Goal: Task Accomplishment & Management: Manage account settings

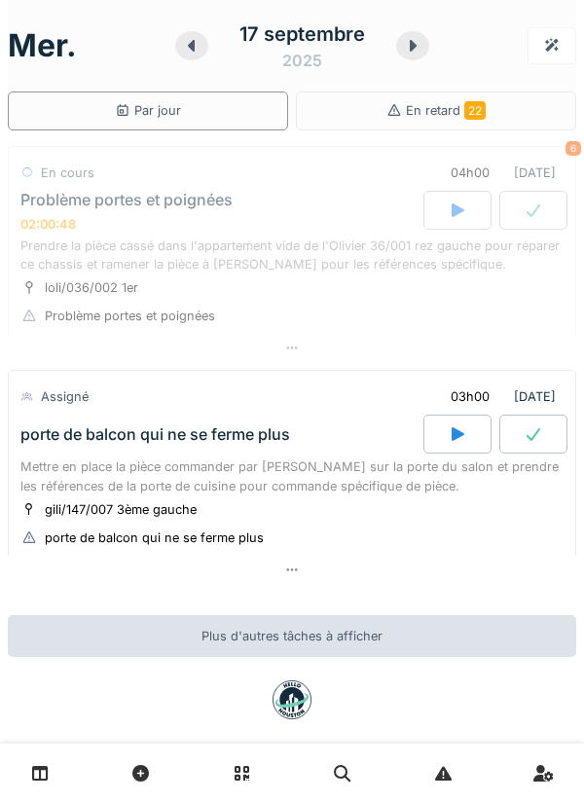
scroll to position [21, 0]
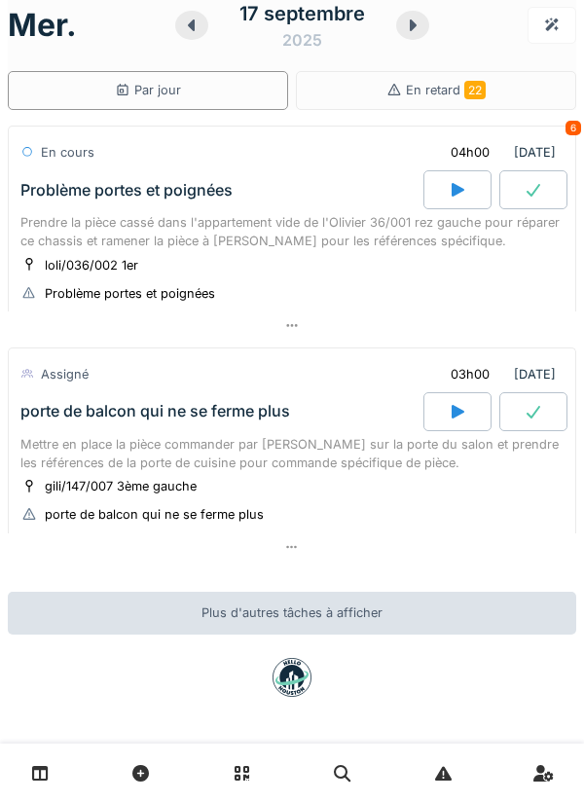
click at [258, 245] on div "Prendre la pièce cassé dans l'appartement vide de l'Olivier 36/001 rez gauche p…" at bounding box center [291, 231] width 543 height 37
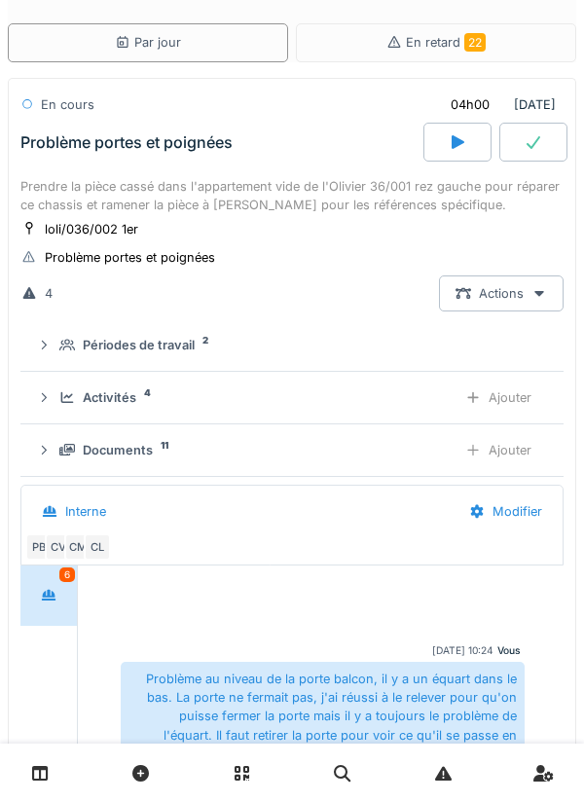
scroll to position [688, 0]
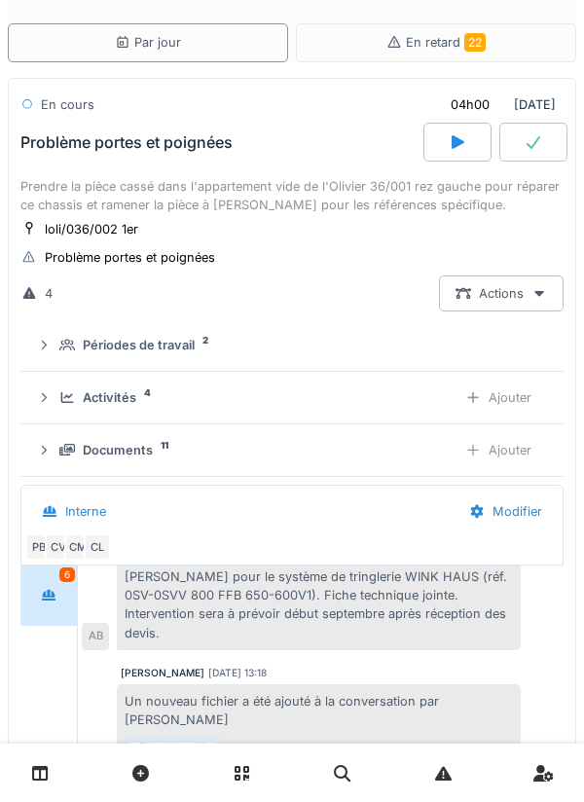
click at [231, 394] on div "Activités 4" at bounding box center [250, 397] width 382 height 18
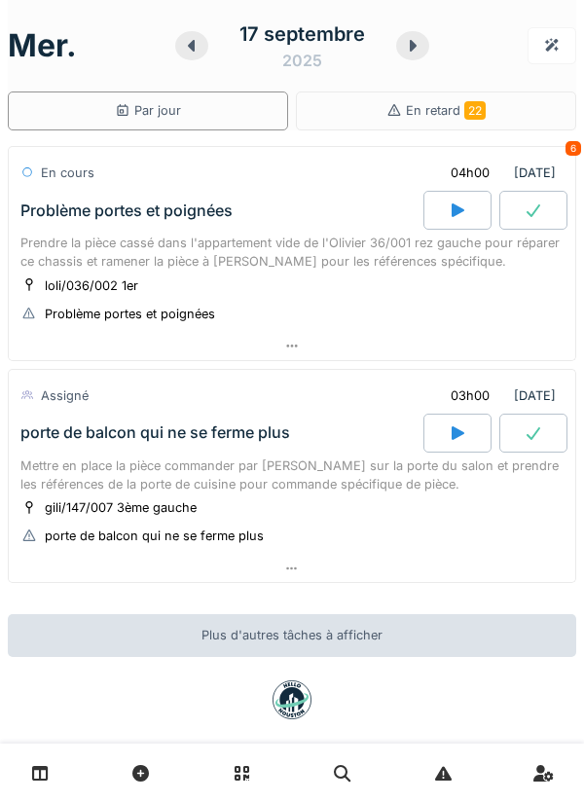
click at [411, 38] on icon at bounding box center [412, 46] width 19 height 16
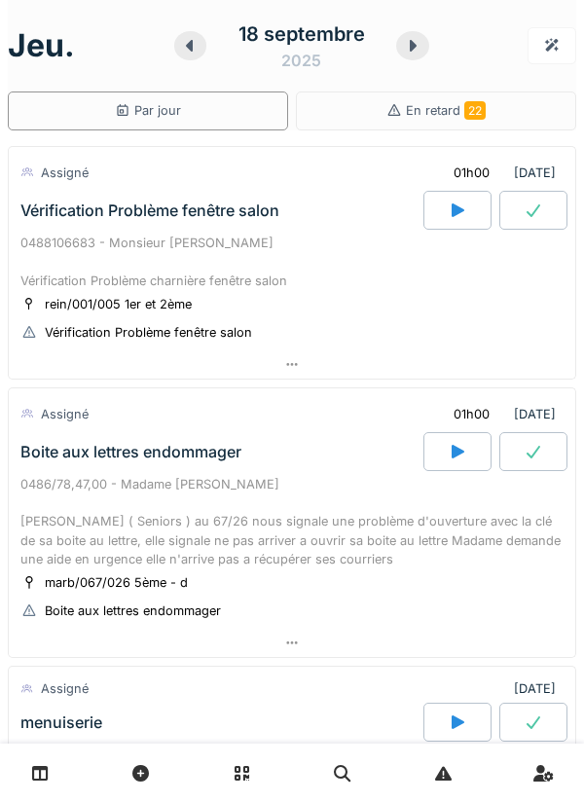
click at [190, 45] on icon at bounding box center [189, 46] width 7 height 12
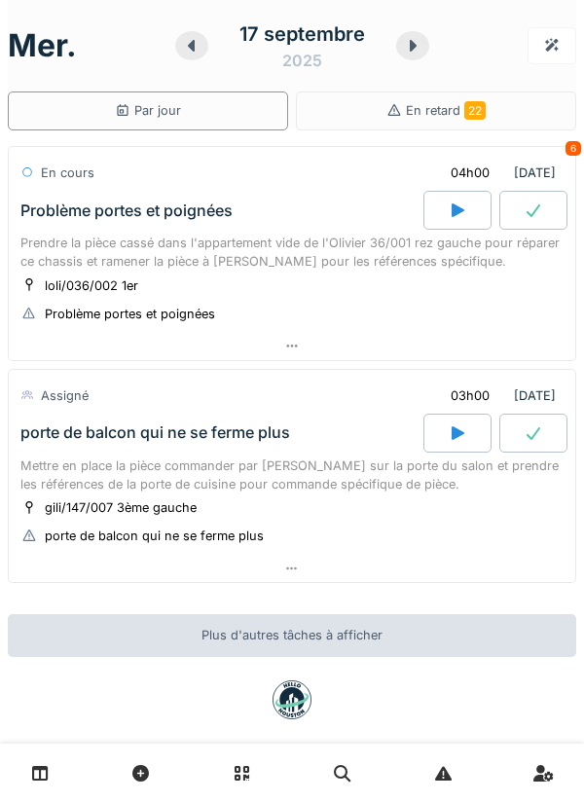
click at [447, 436] on div at bounding box center [457, 433] width 68 height 39
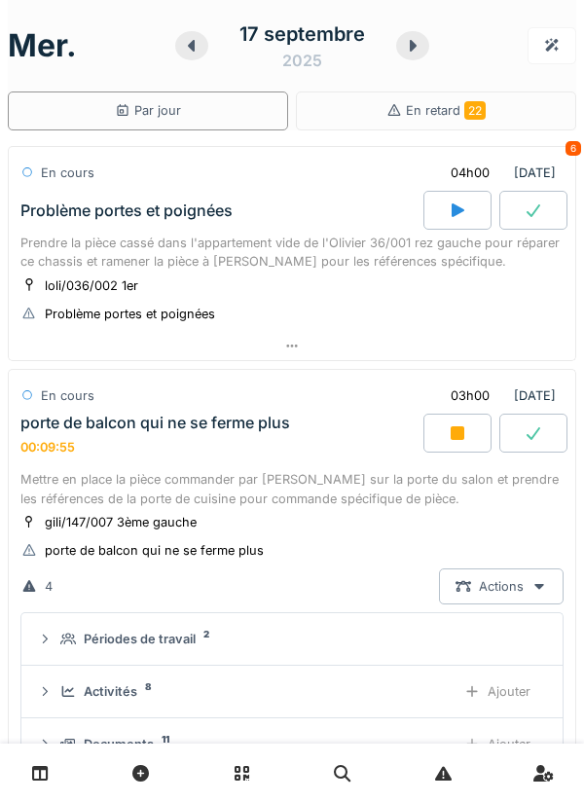
click at [195, 54] on div at bounding box center [191, 45] width 33 height 29
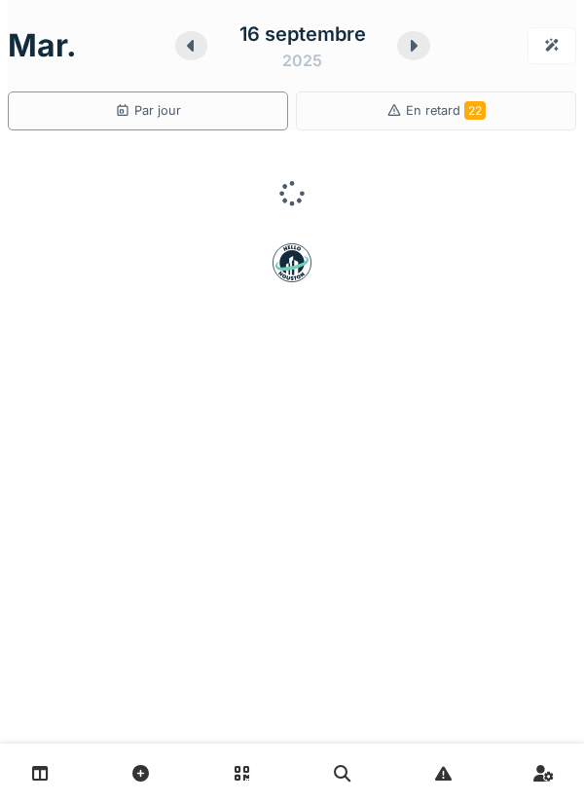
click at [193, 49] on icon at bounding box center [190, 46] width 7 height 12
click at [194, 52] on icon at bounding box center [190, 46] width 19 height 16
click at [193, 58] on div at bounding box center [191, 45] width 33 height 29
click at [197, 56] on div at bounding box center [195, 45] width 33 height 29
click at [192, 49] on icon at bounding box center [191, 46] width 7 height 12
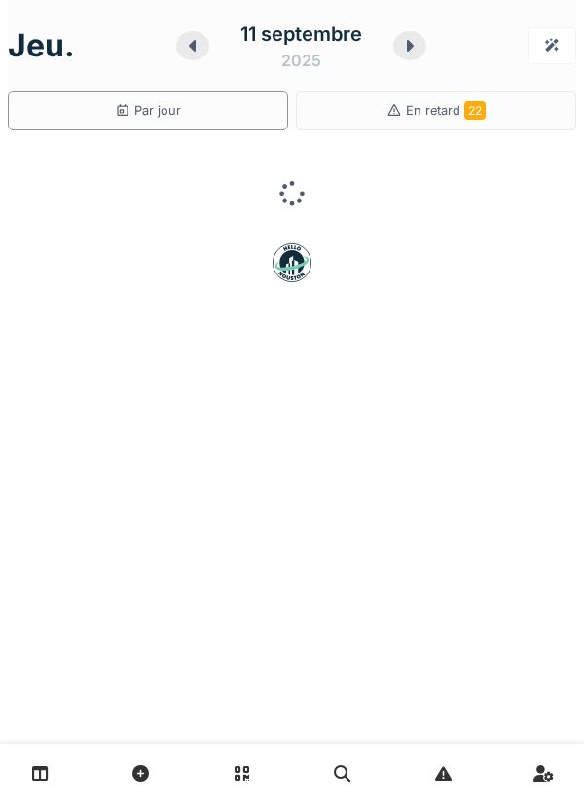
click at [196, 51] on icon at bounding box center [192, 46] width 19 height 16
click at [199, 57] on div at bounding box center [191, 45] width 33 height 29
click at [202, 59] on div "9 septembre 2025" at bounding box center [302, 46] width 247 height 60
click at [204, 56] on div at bounding box center [195, 45] width 33 height 29
click at [216, 48] on icon at bounding box center [219, 46] width 7 height 12
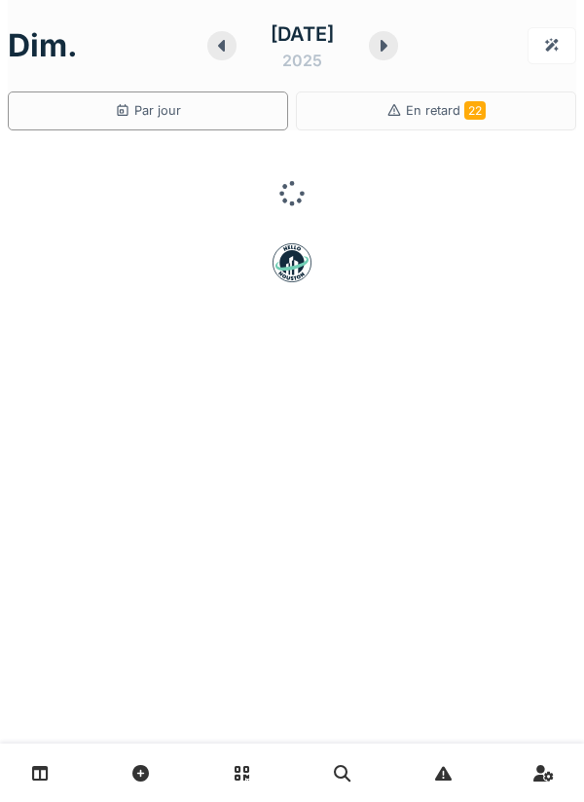
click at [212, 52] on icon at bounding box center [221, 46] width 19 height 16
click at [211, 54] on div at bounding box center [225, 45] width 29 height 29
click at [207, 54] on div at bounding box center [221, 45] width 29 height 29
click at [210, 46] on icon at bounding box center [219, 46] width 19 height 16
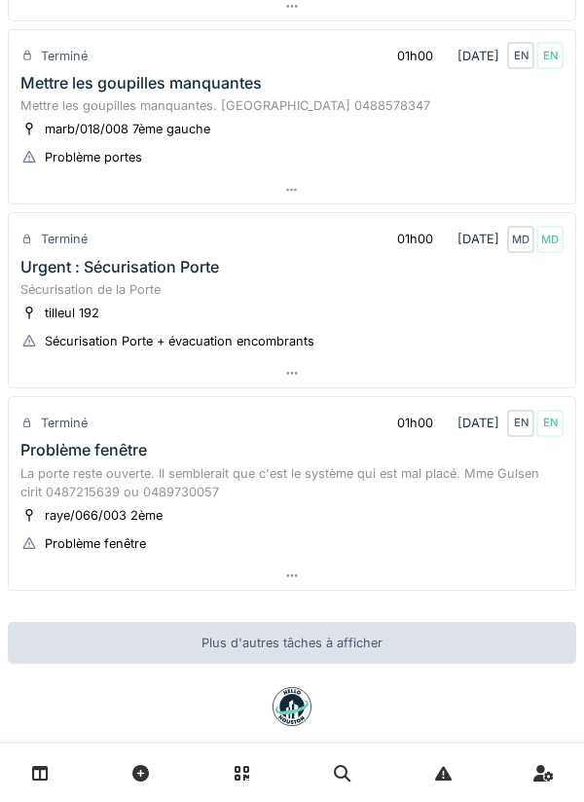
scroll to position [940, 0]
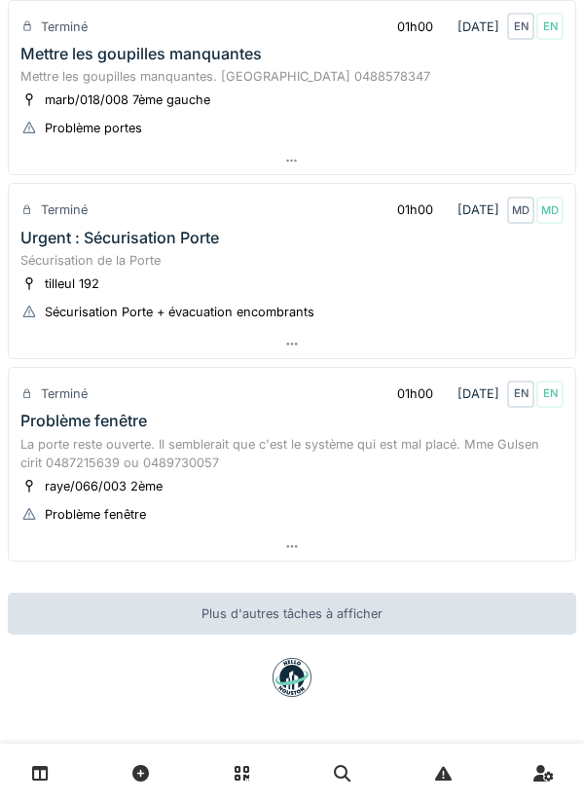
click at [216, 427] on div "Problème fenêtre" at bounding box center [292, 421] width 551 height 18
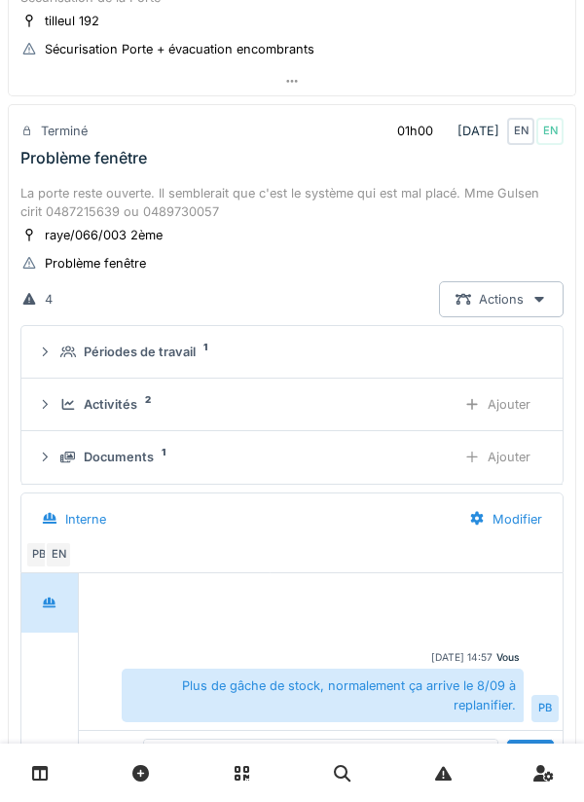
scroll to position [1229, 0]
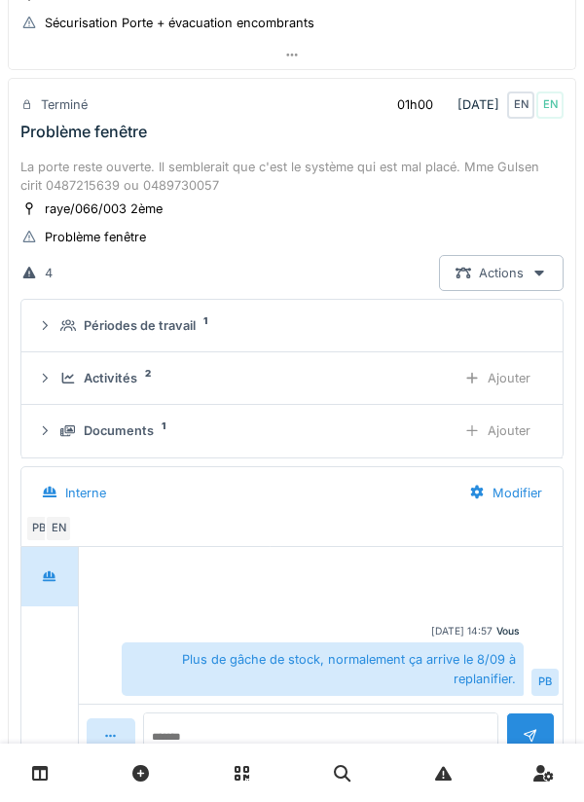
click at [144, 439] on div "Documents" at bounding box center [119, 430] width 70 height 18
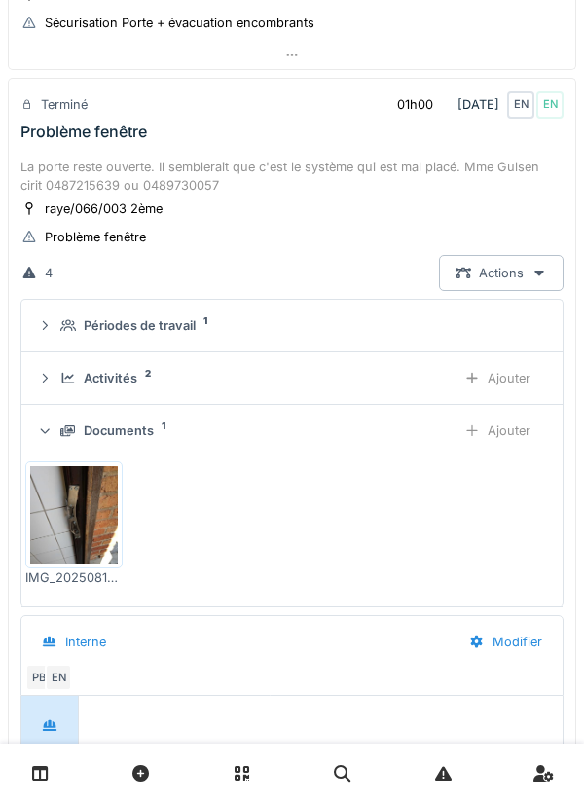
click at [57, 425] on div "Documents 1 Ajouter" at bounding box center [292, 431] width 510 height 36
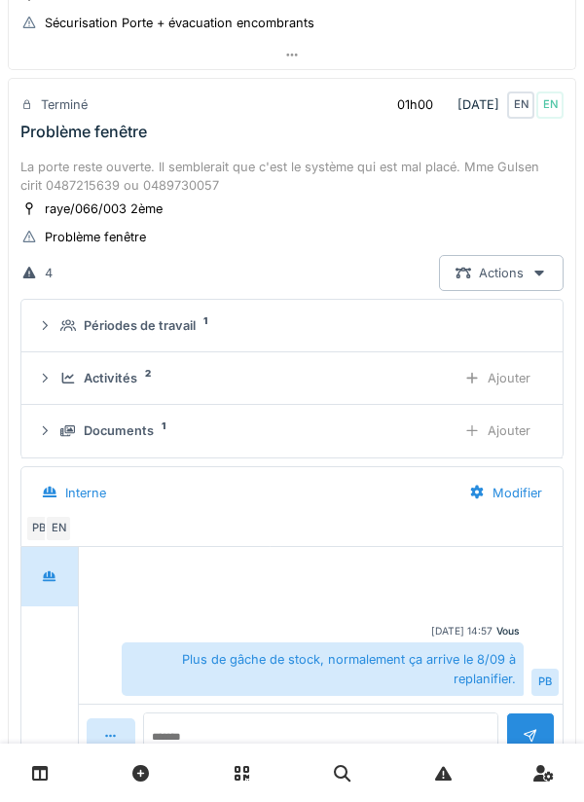
click at [45, 439] on div at bounding box center [45, 430] width 16 height 18
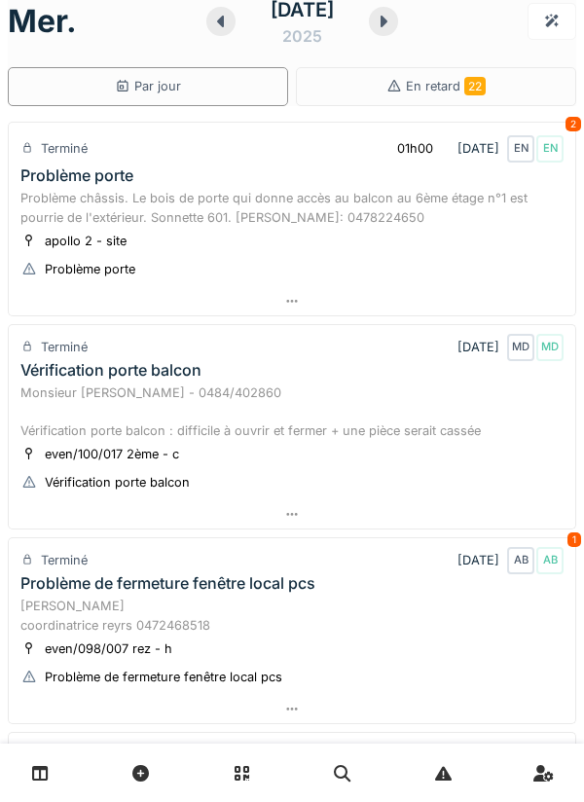
scroll to position [0, 0]
